Goal: Navigation & Orientation: Understand site structure

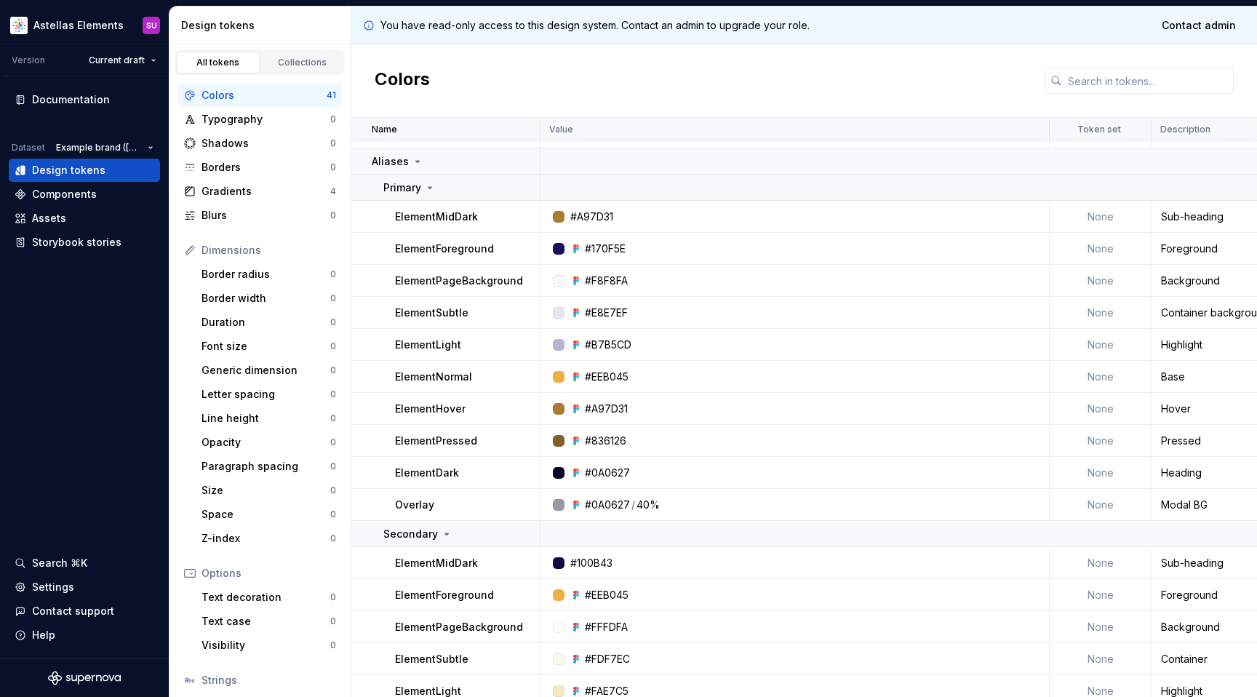
scroll to position [940, 0]
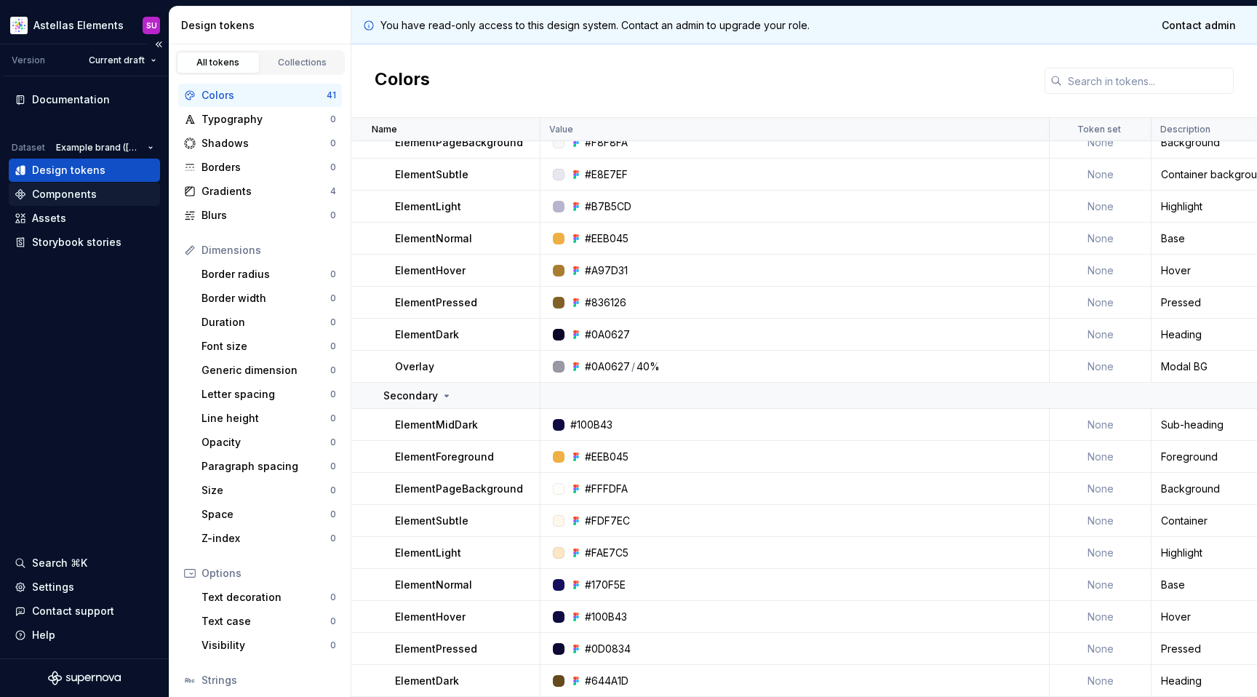
click at [68, 194] on div "Components" at bounding box center [64, 194] width 65 height 15
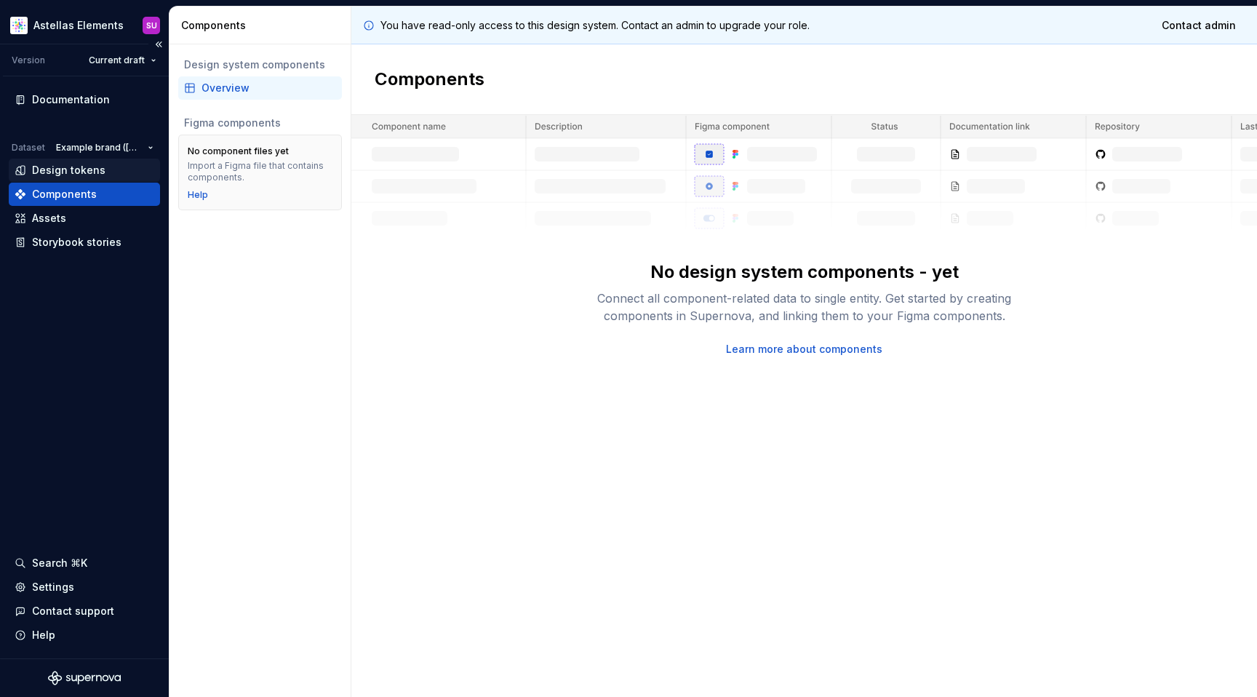
click at [75, 164] on div "Design tokens" at bounding box center [68, 170] width 73 height 15
